Goal: Information Seeking & Learning: Learn about a topic

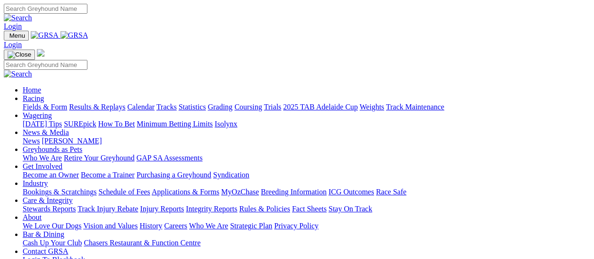
click at [103, 103] on link "Results & Replays" at bounding box center [97, 107] width 56 height 8
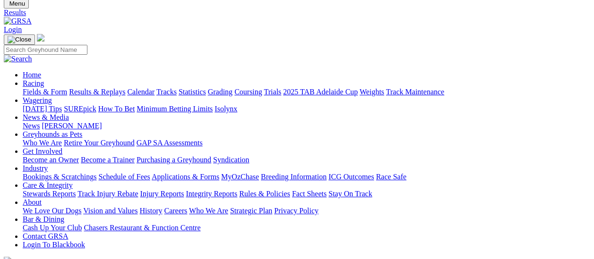
scroll to position [47, 0]
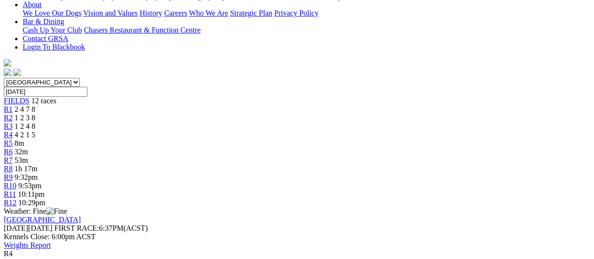
scroll to position [236, 0]
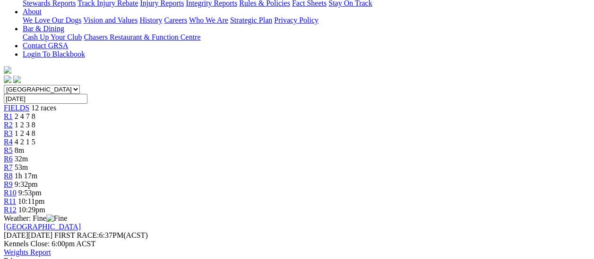
scroll to position [94, 0]
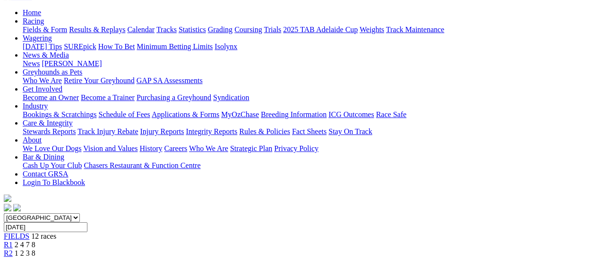
click at [13, 258] on span "R3" at bounding box center [8, 262] width 9 height 8
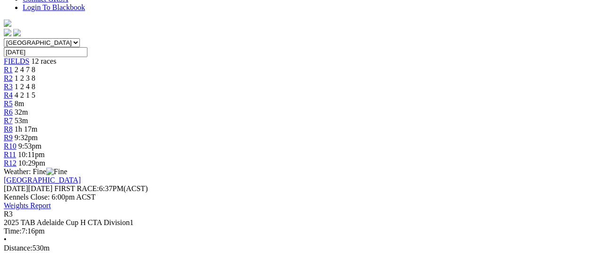
scroll to position [283, 0]
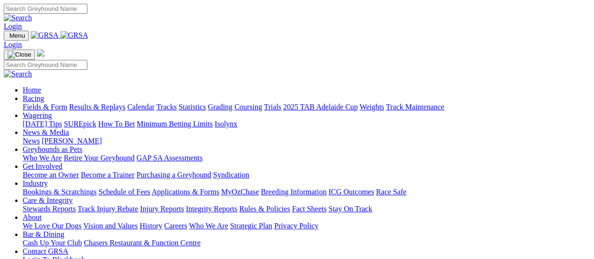
click at [94, 103] on link "Results & Replays" at bounding box center [97, 107] width 56 height 8
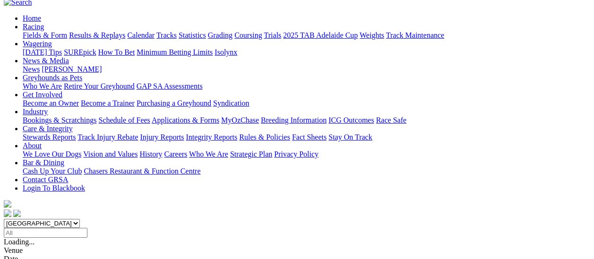
scroll to position [94, 0]
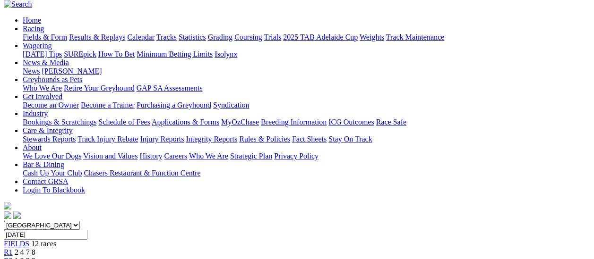
scroll to position [47, 0]
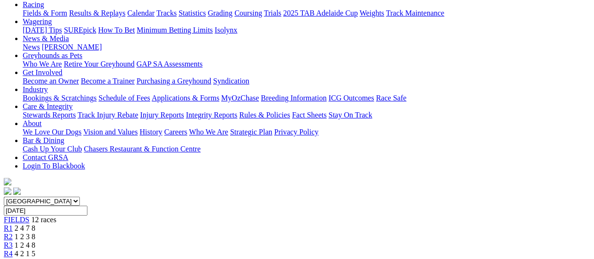
scroll to position [94, 0]
